Goal: Navigation & Orientation: Find specific page/section

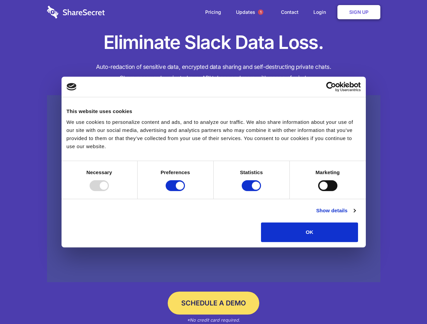
click at [109, 191] on div at bounding box center [98, 185] width 19 height 11
click at [185, 191] on input "Preferences" at bounding box center [174, 185] width 19 height 11
checkbox input "false"
click at [252, 191] on input "Statistics" at bounding box center [250, 185] width 19 height 11
checkbox input "false"
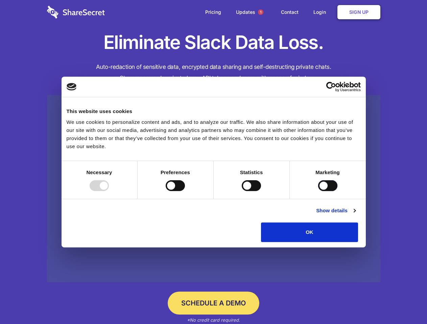
click at [318, 191] on input "Marketing" at bounding box center [327, 185] width 19 height 11
checkbox input "true"
click at [355, 215] on link "Show details" at bounding box center [335, 211] width 39 height 8
click at [0, 0] on li "Necessary 7 Necessary cookies help make a website usable by enabling basic func…" at bounding box center [0, 0] width 0 height 0
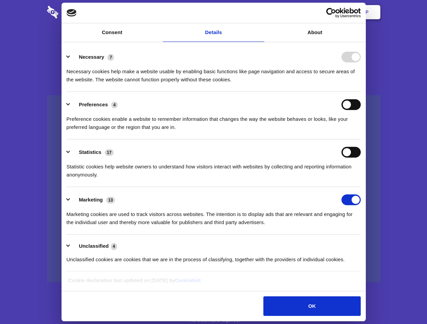
click at [260, 12] on span "1" at bounding box center [260, 11] width 5 height 5
